Goal: Check status

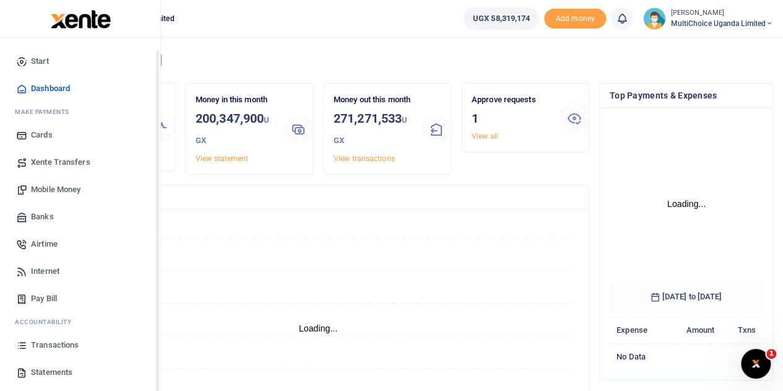
scroll to position [51, 0]
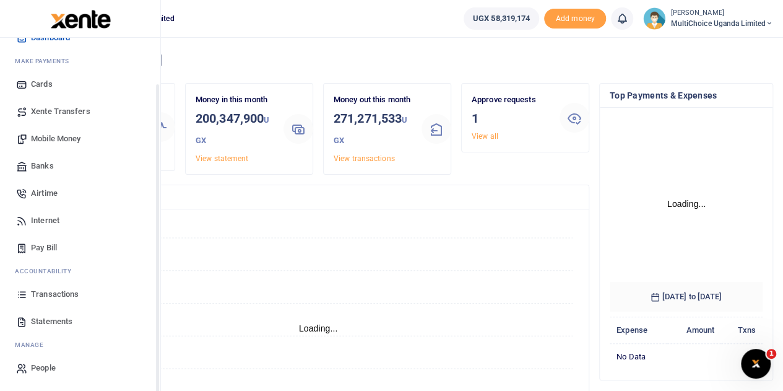
drag, startPoint x: 58, startPoint y: 295, endPoint x: 72, endPoint y: 300, distance: 14.9
click at [59, 295] on span "Transactions" at bounding box center [55, 294] width 48 height 12
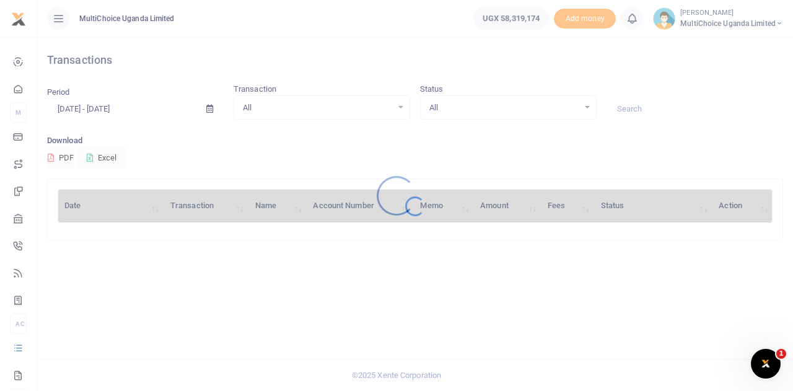
click at [584, 105] on div at bounding box center [396, 195] width 793 height 391
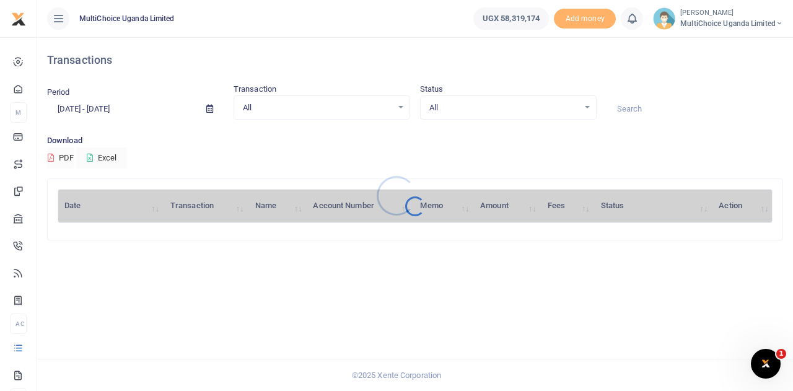
click at [587, 110] on div at bounding box center [396, 195] width 793 height 391
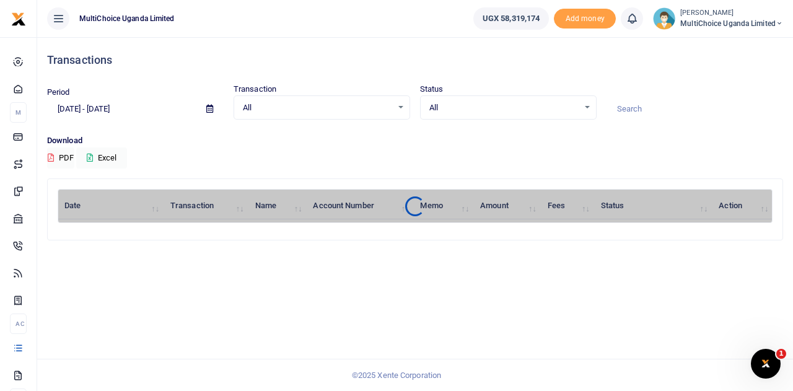
drag, startPoint x: 587, startPoint y: 100, endPoint x: 586, endPoint y: 106, distance: 6.3
click at [586, 105] on div "All Select an option..." at bounding box center [507, 108] width 175 height 14
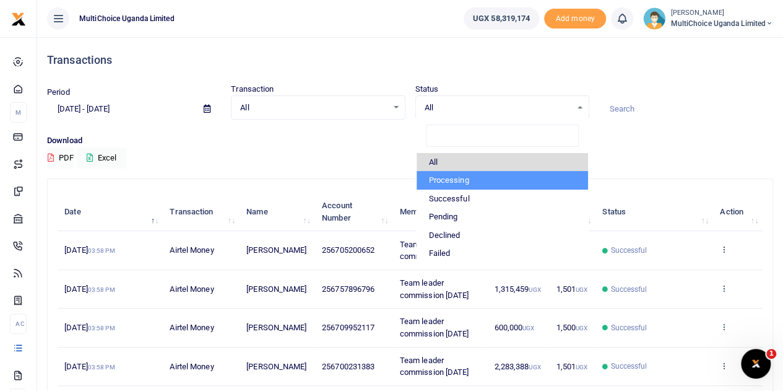
drag, startPoint x: 456, startPoint y: 176, endPoint x: 457, endPoint y: 183, distance: 6.2
click at [457, 176] on li "Processing" at bounding box center [503, 180] width 172 height 19
select select "PROCESSING"
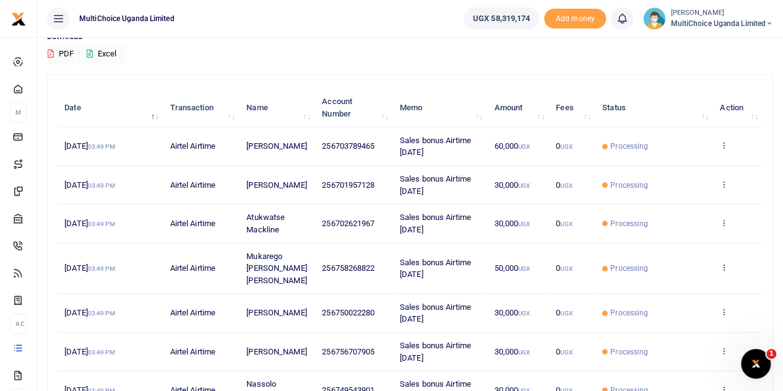
scroll to position [308, 0]
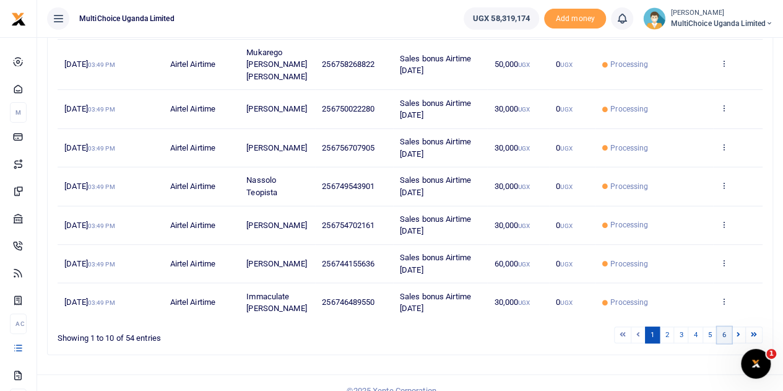
click at [725, 326] on link "6" at bounding box center [724, 334] width 15 height 17
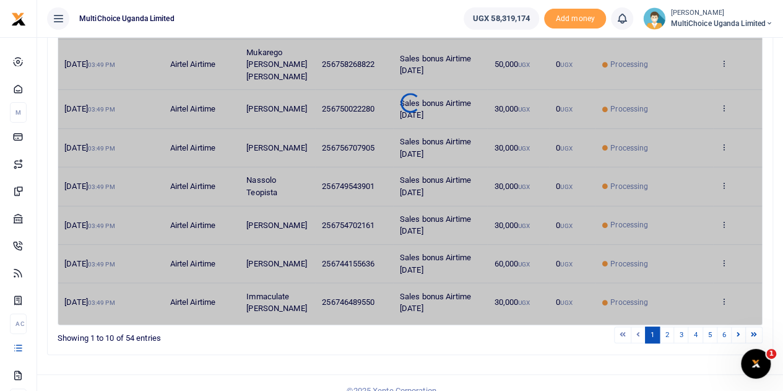
scroll to position [113, 0]
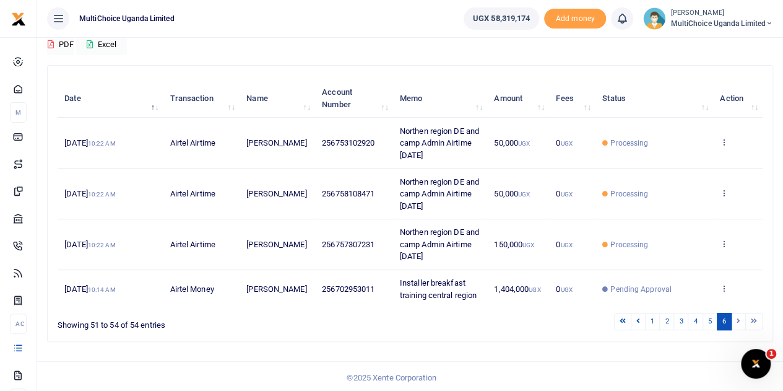
click at [724, 281] on td "View details Send again" at bounding box center [738, 289] width 50 height 38
click at [726, 287] on icon at bounding box center [724, 288] width 8 height 9
click at [674, 240] on link "View details" at bounding box center [679, 240] width 98 height 17
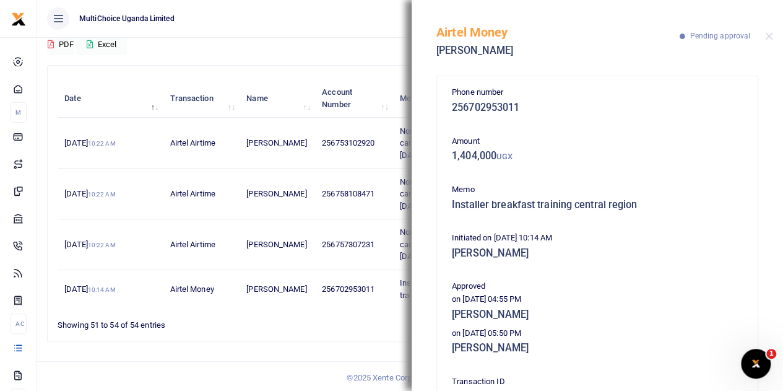
scroll to position [62, 0]
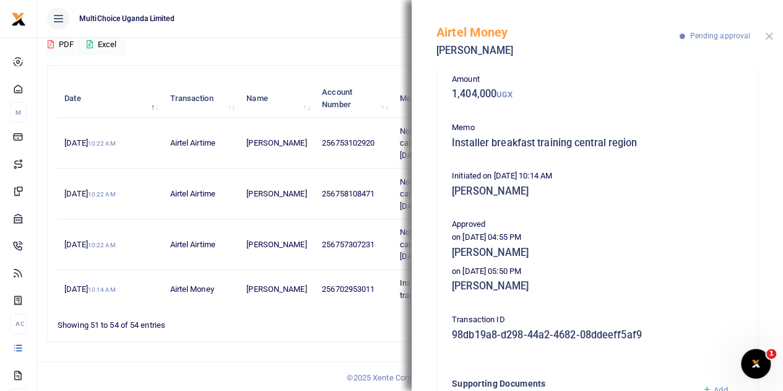
click at [771, 38] on button "Close" at bounding box center [769, 36] width 8 height 8
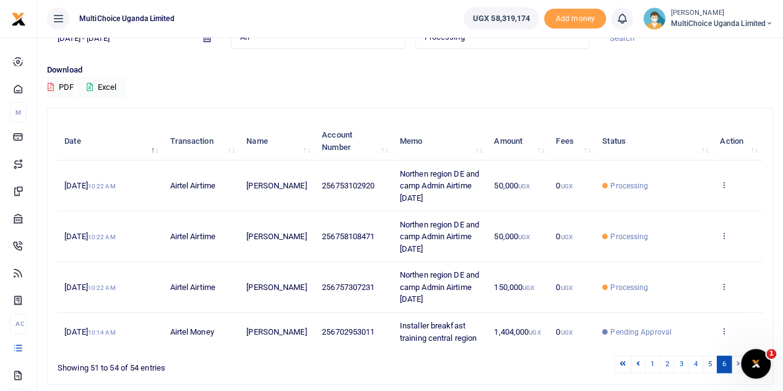
scroll to position [113, 0]
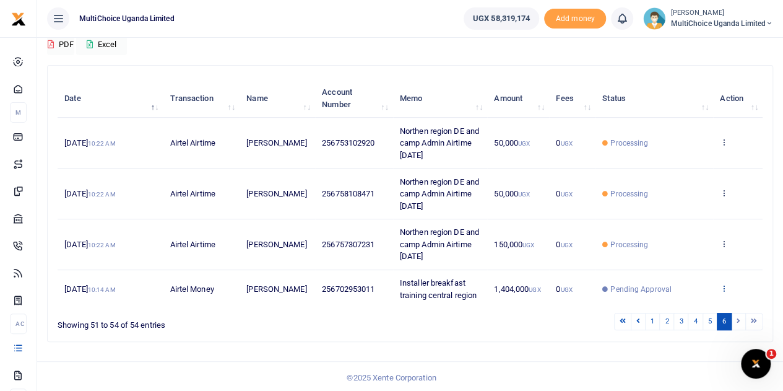
click at [726, 287] on icon at bounding box center [724, 288] width 8 height 9
click at [655, 238] on link "View details" at bounding box center [679, 240] width 98 height 17
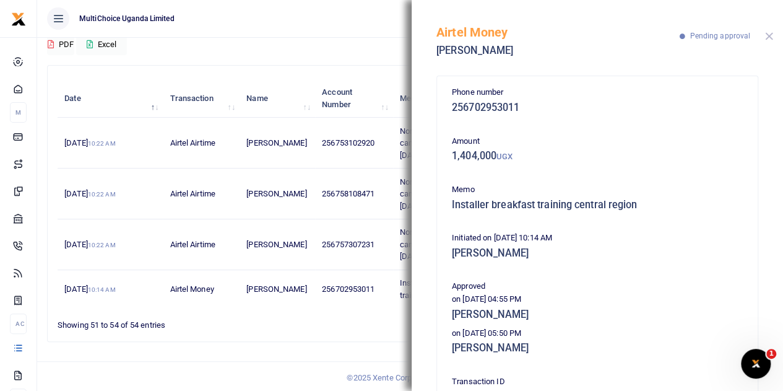
click at [767, 33] on button "Close" at bounding box center [769, 36] width 8 height 8
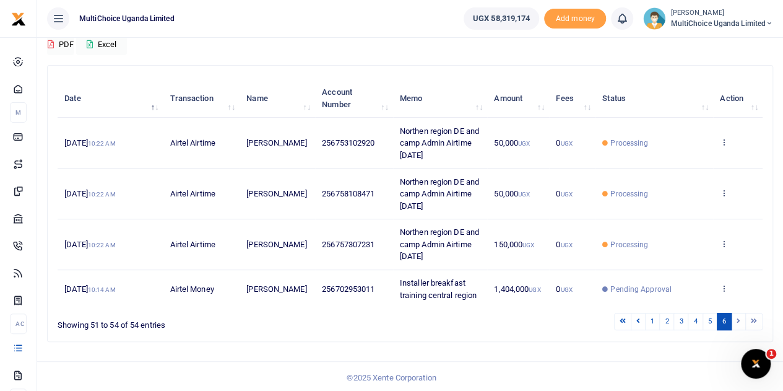
scroll to position [0, 0]
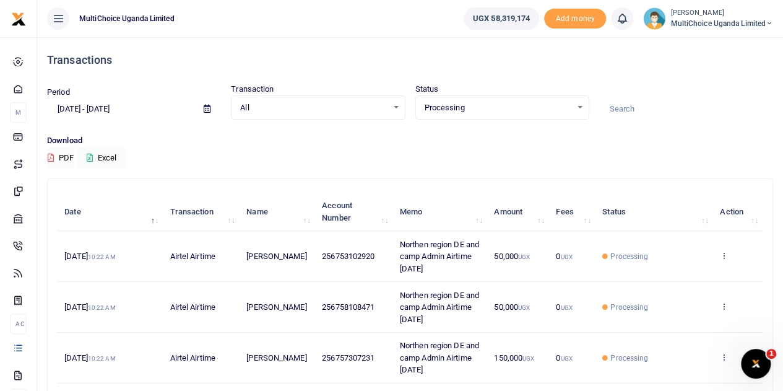
click at [572, 108] on div "Processing Select an option..." at bounding box center [502, 108] width 173 height 14
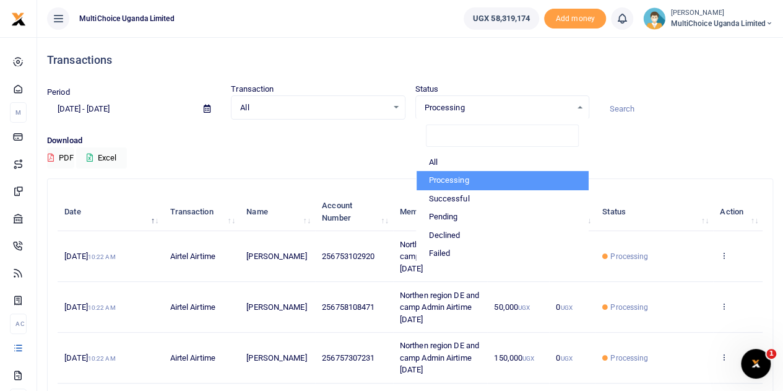
click at [456, 178] on li "Processing" at bounding box center [503, 180] width 172 height 19
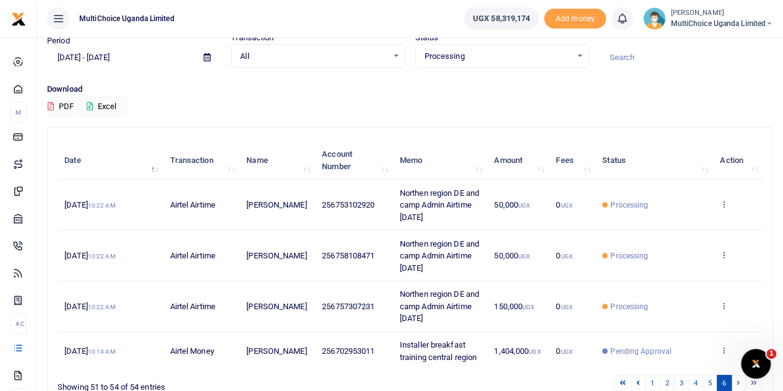
scroll to position [113, 0]
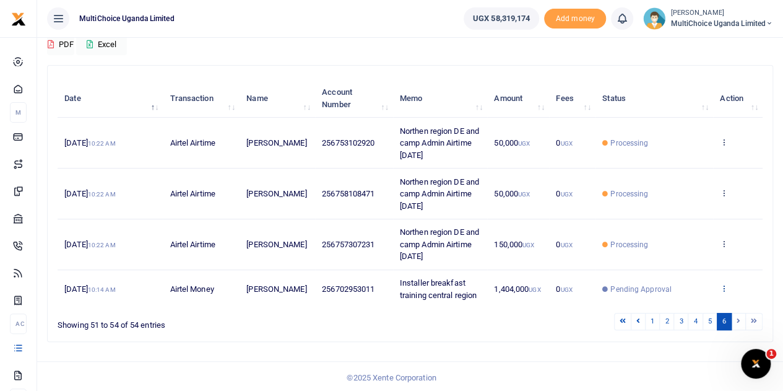
click at [728, 284] on icon at bounding box center [724, 288] width 8 height 9
click at [663, 238] on link "View details" at bounding box center [679, 240] width 98 height 17
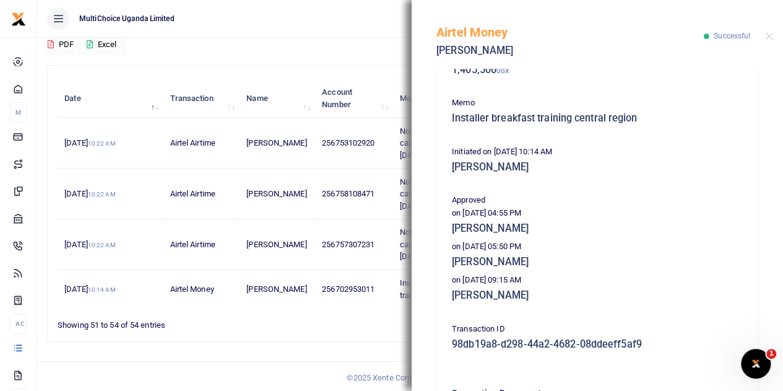
scroll to position [186, 0]
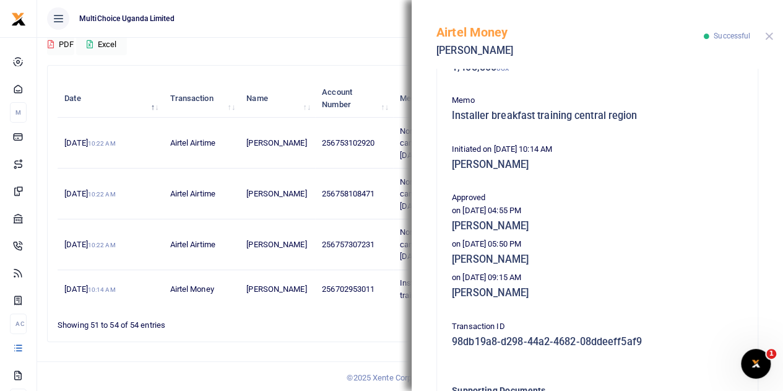
click at [773, 33] on button "Close" at bounding box center [769, 36] width 8 height 8
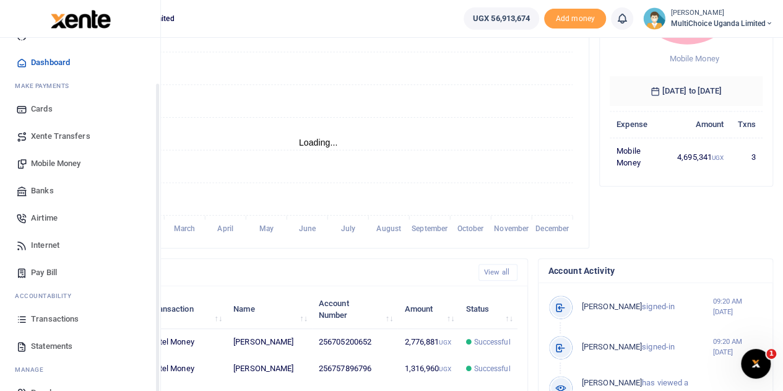
scroll to position [51, 0]
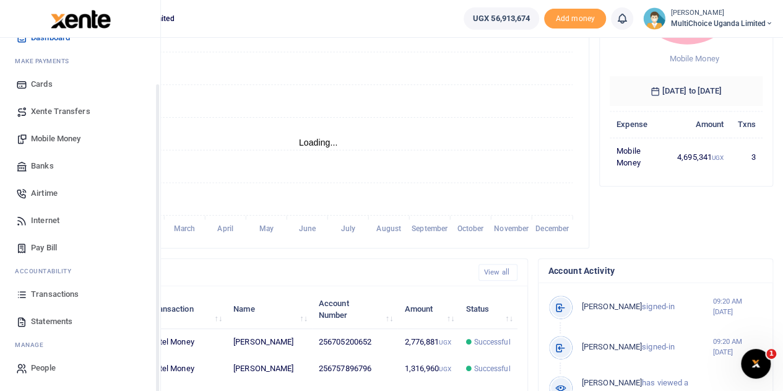
click at [46, 314] on link "Statements" at bounding box center [80, 321] width 141 height 27
